Goal: Navigation & Orientation: Find specific page/section

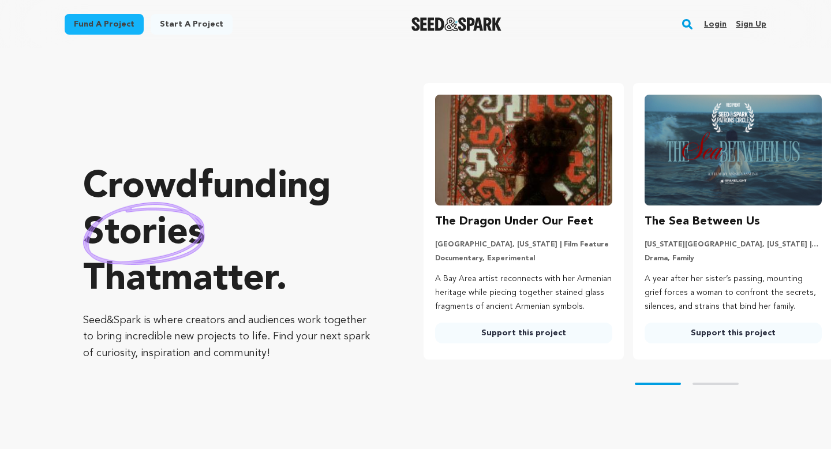
click at [711, 25] on link "Login" at bounding box center [715, 24] width 23 height 18
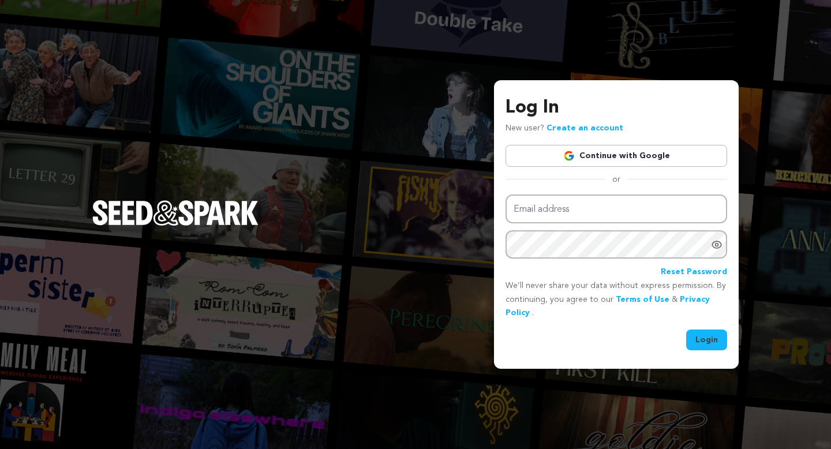
click at [583, 149] on link "Continue with Google" at bounding box center [616, 156] width 222 height 22
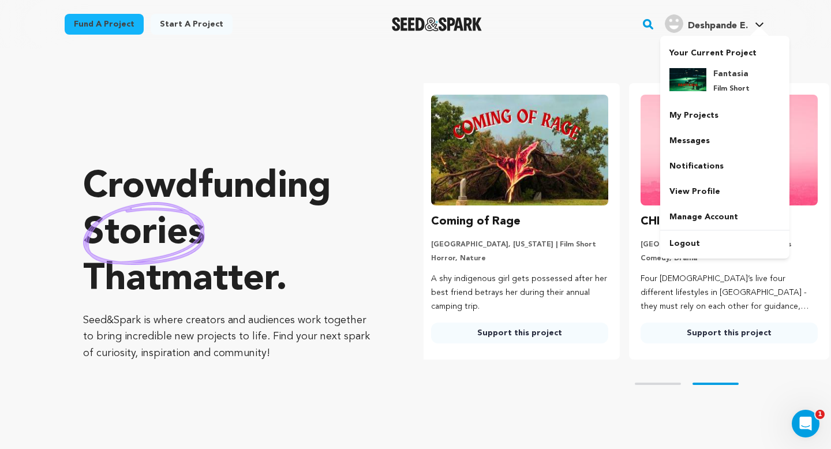
scroll to position [0, 219]
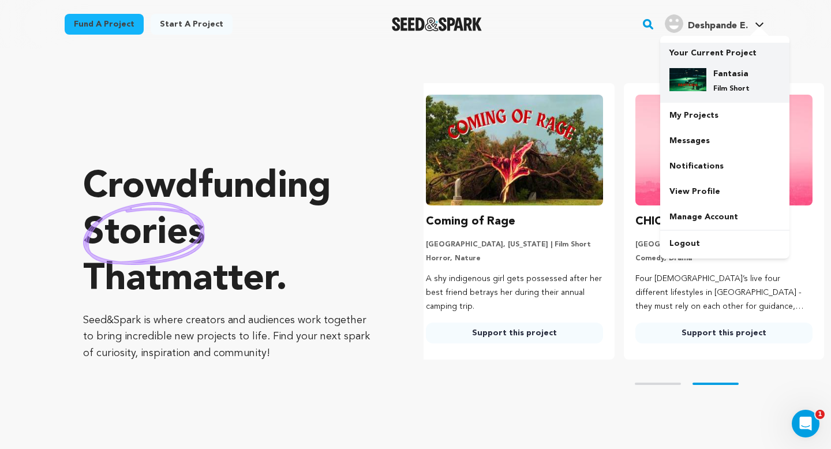
click at [720, 82] on div "Fantasia Film Short" at bounding box center [733, 80] width 55 height 25
